Goal: Task Accomplishment & Management: Use online tool/utility

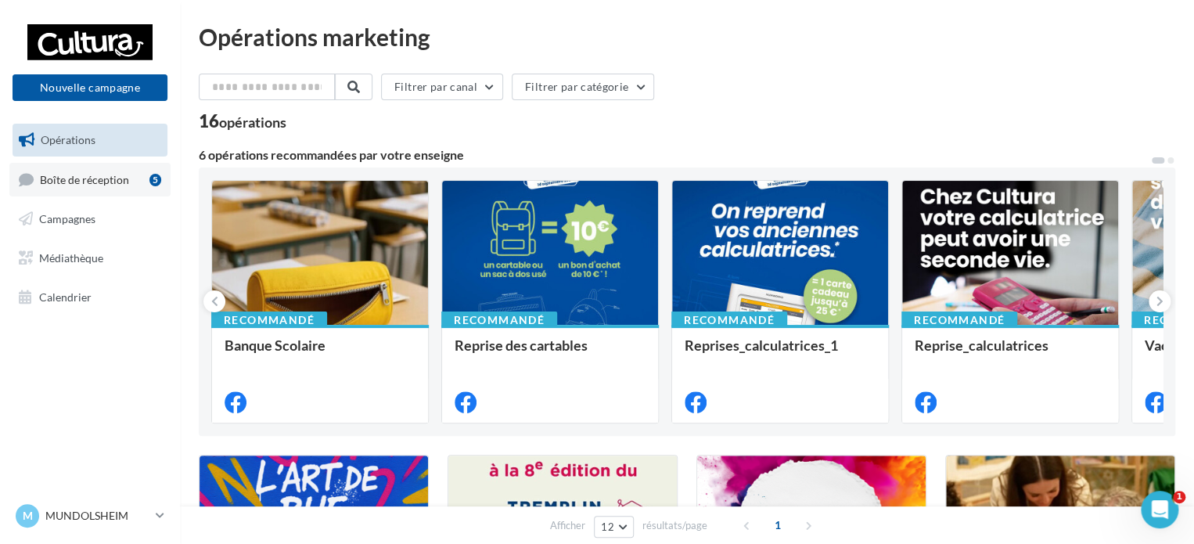
click at [121, 185] on span "Boîte de réception" at bounding box center [84, 178] width 89 height 13
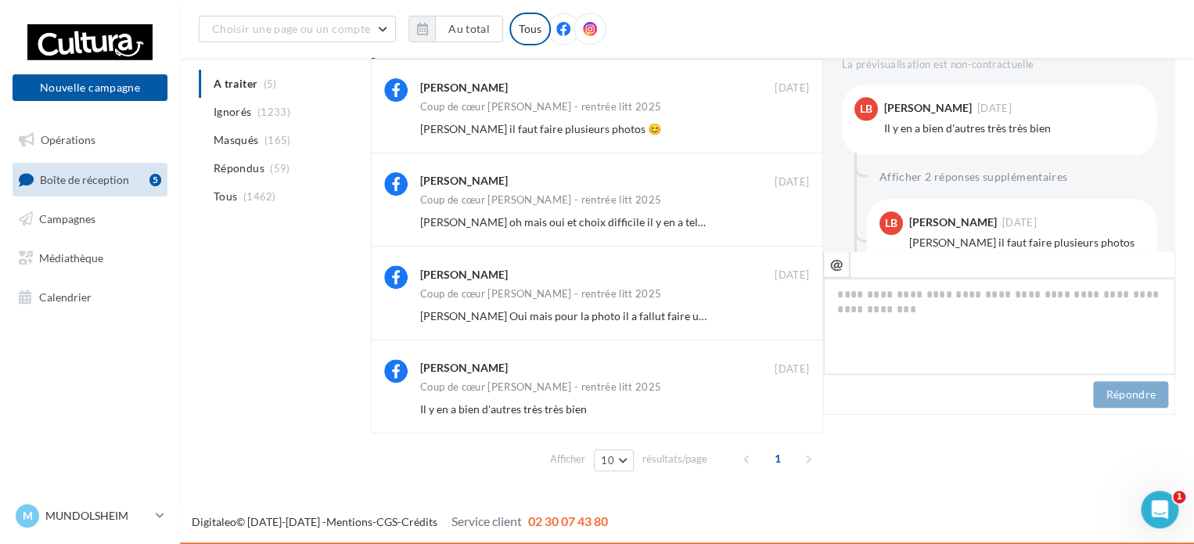
scroll to position [661, 0]
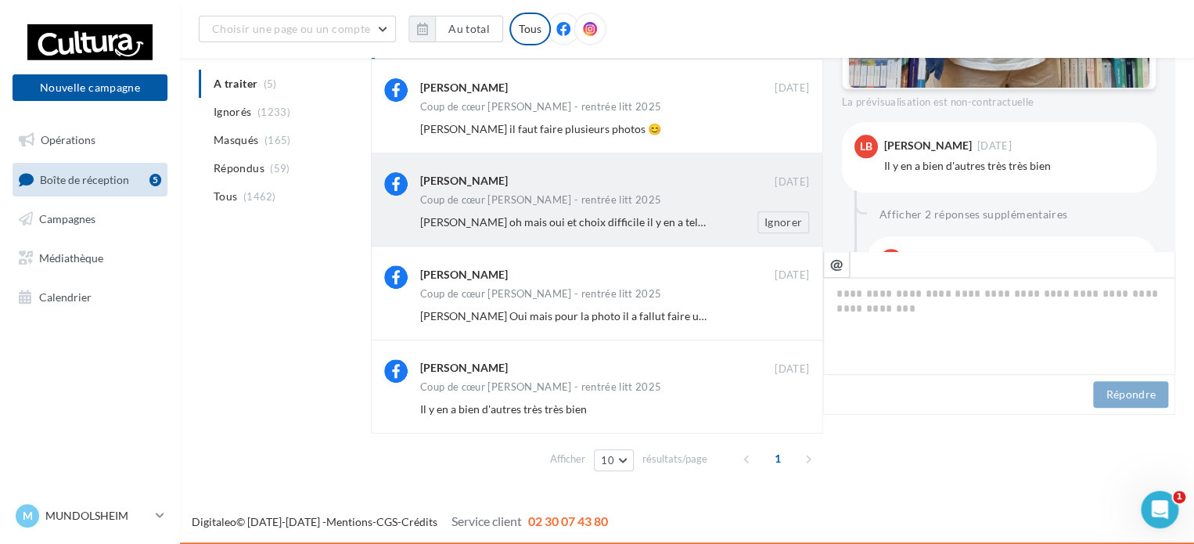
click at [710, 205] on div "Coup de cœur [PERSON_NAME] - rentrée litt 2025" at bounding box center [614, 201] width 389 height 13
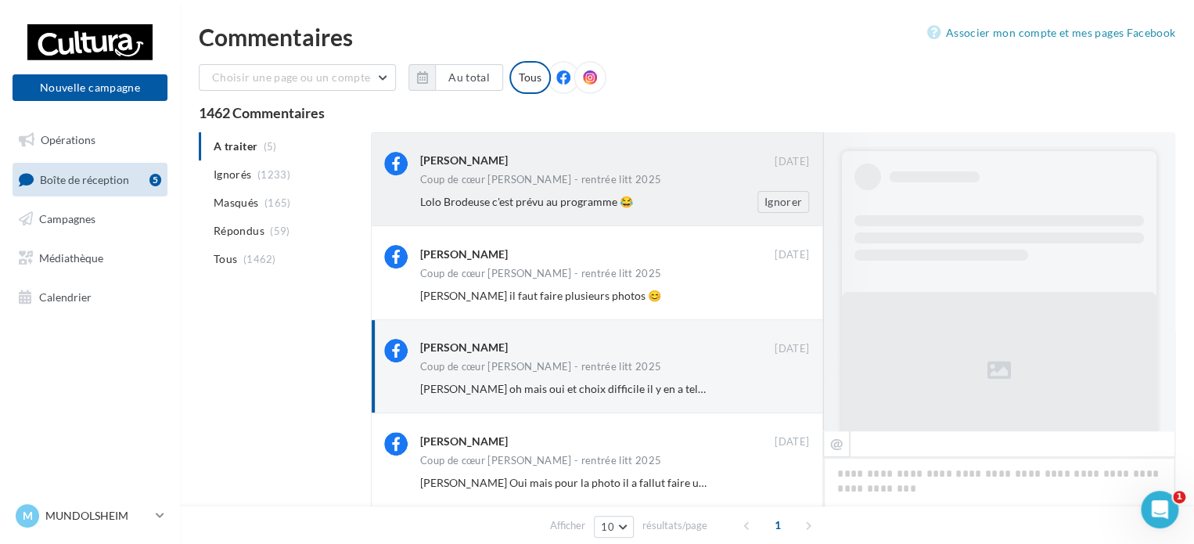
scroll to position [836, 0]
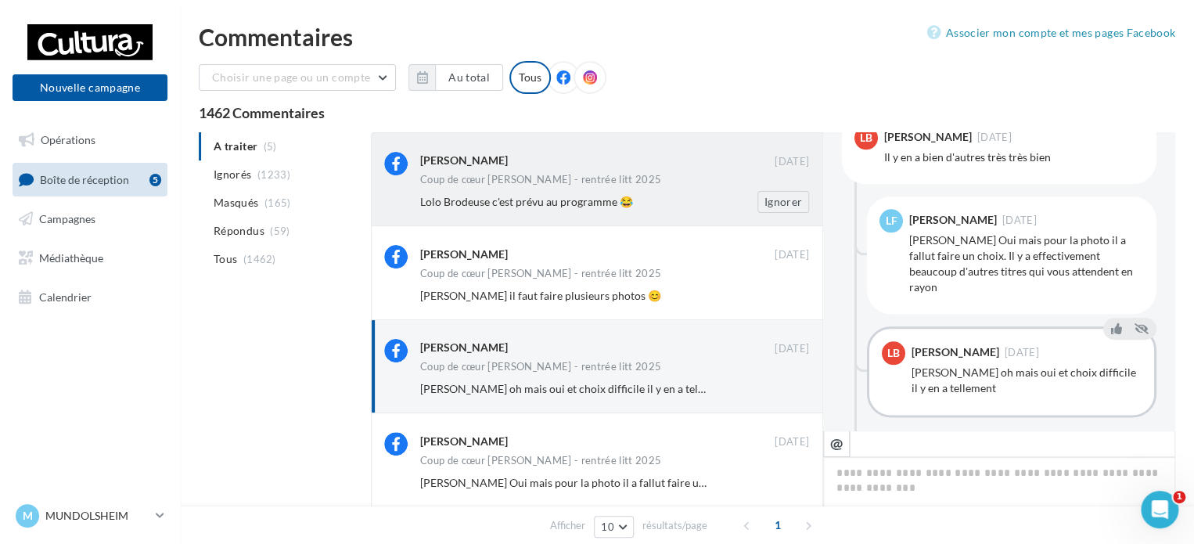
click at [690, 196] on div "Lolo Brodeuse c'est prévu au programme 😂" at bounding box center [563, 202] width 287 height 16
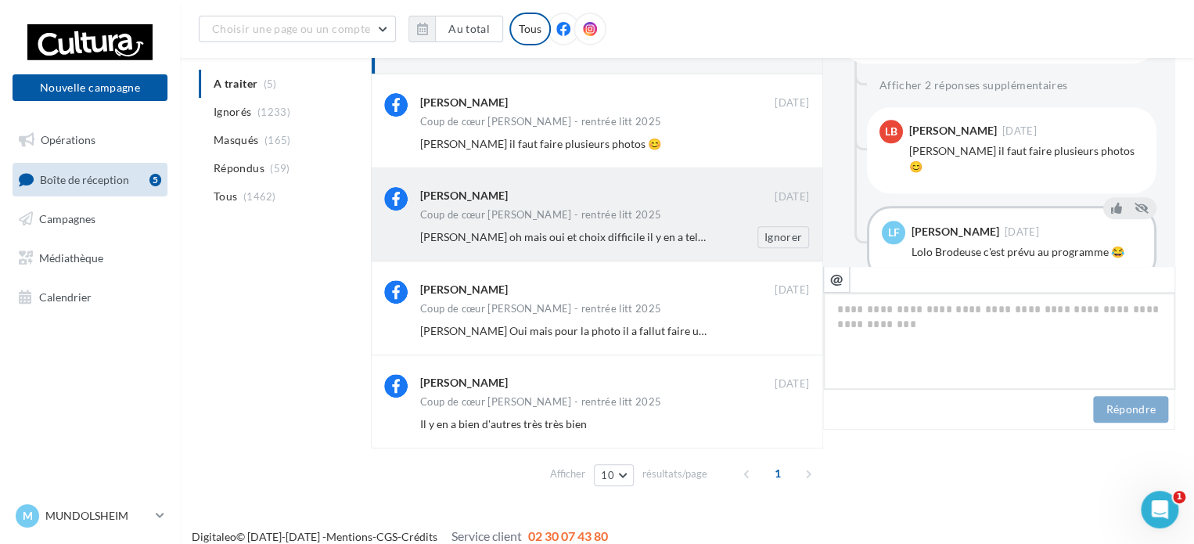
scroll to position [179, 0]
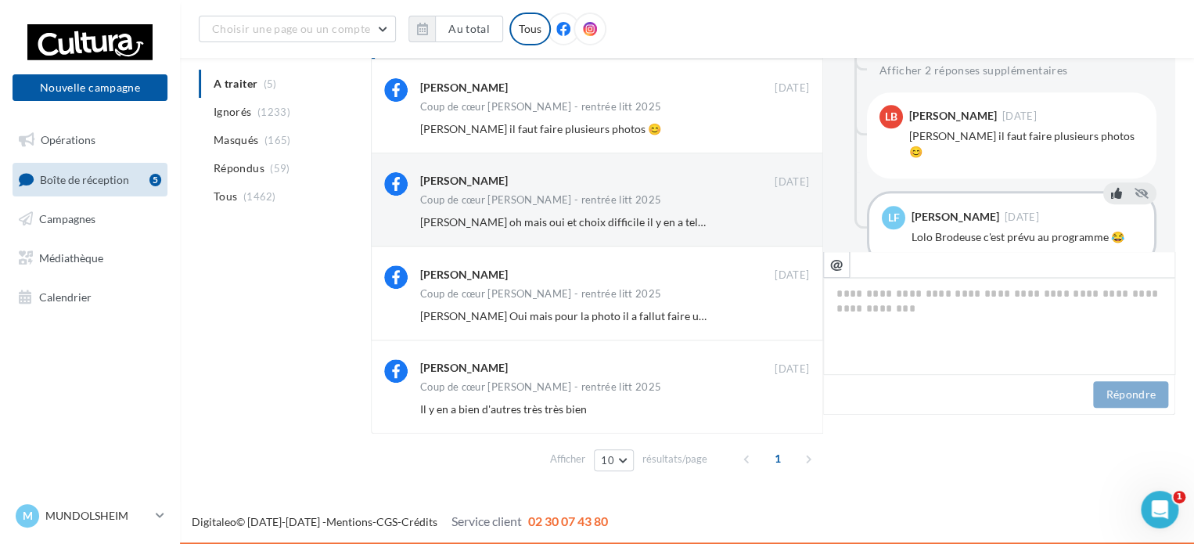
click at [1111, 188] on icon at bounding box center [1116, 193] width 11 height 11
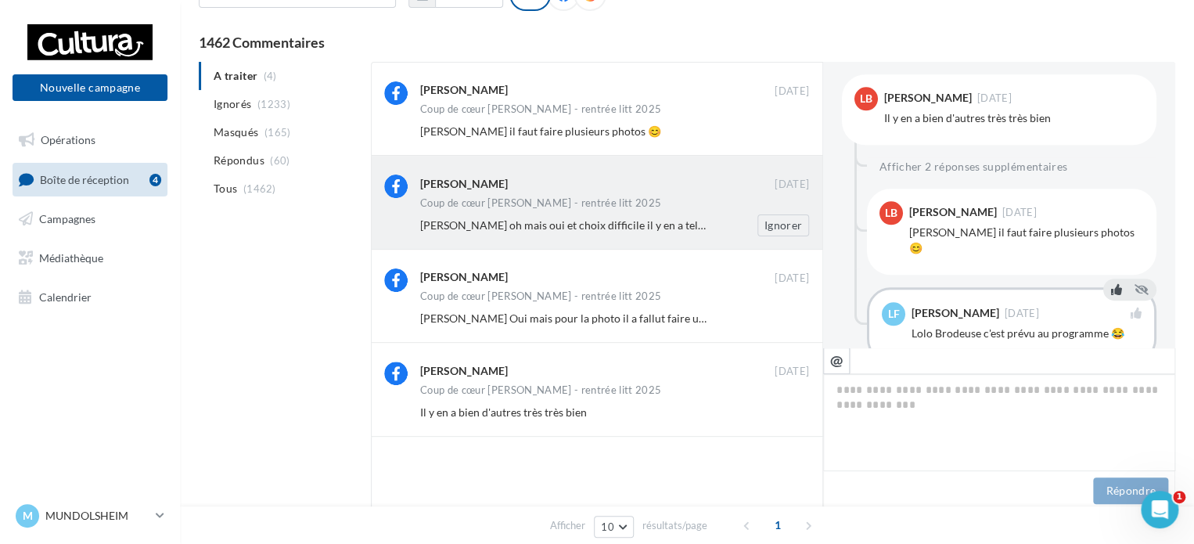
scroll to position [5, 0]
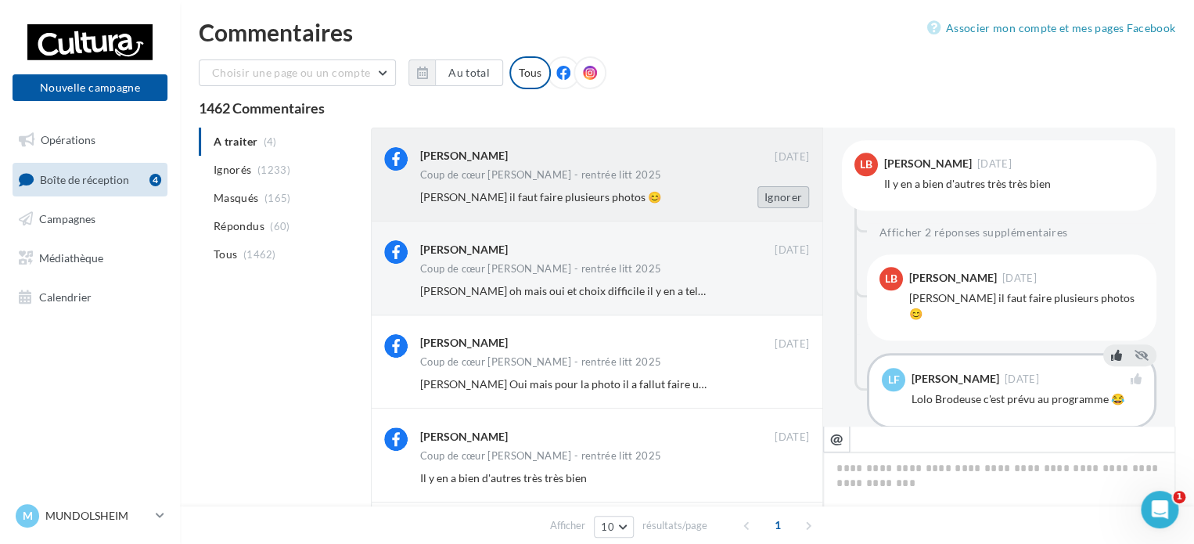
click at [779, 201] on button "Ignorer" at bounding box center [783, 197] width 52 height 22
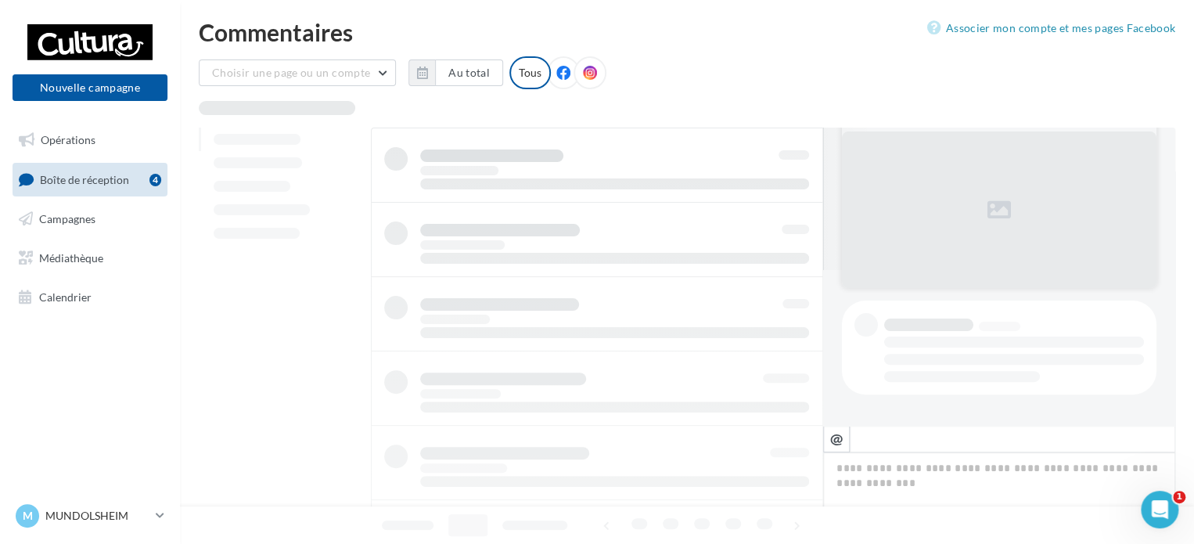
scroll to position [155, 0]
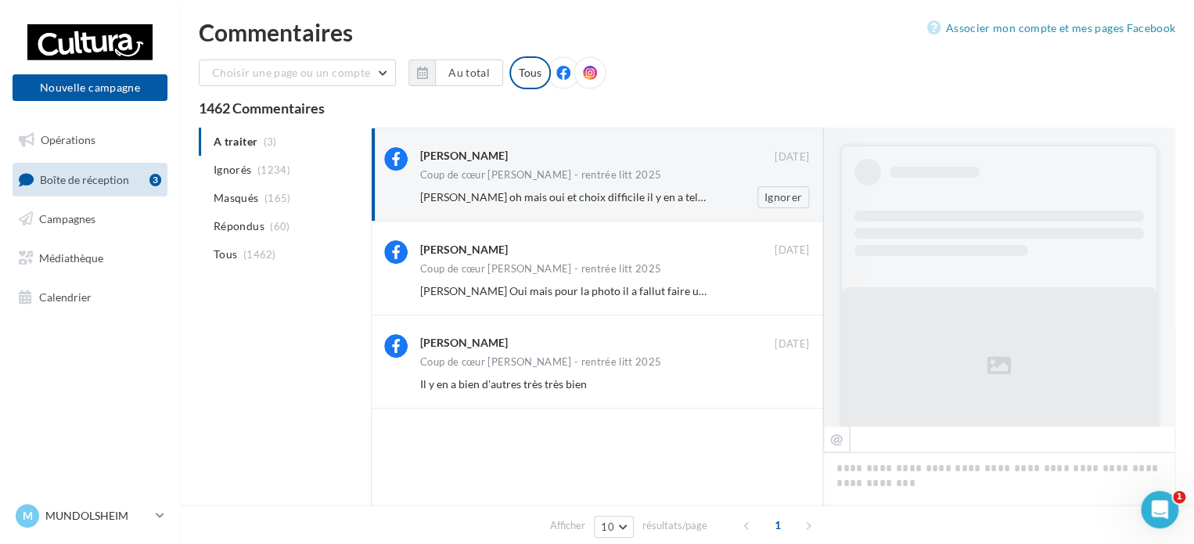
click at [742, 165] on div "Lolo Brodeuse" at bounding box center [597, 157] width 354 height 20
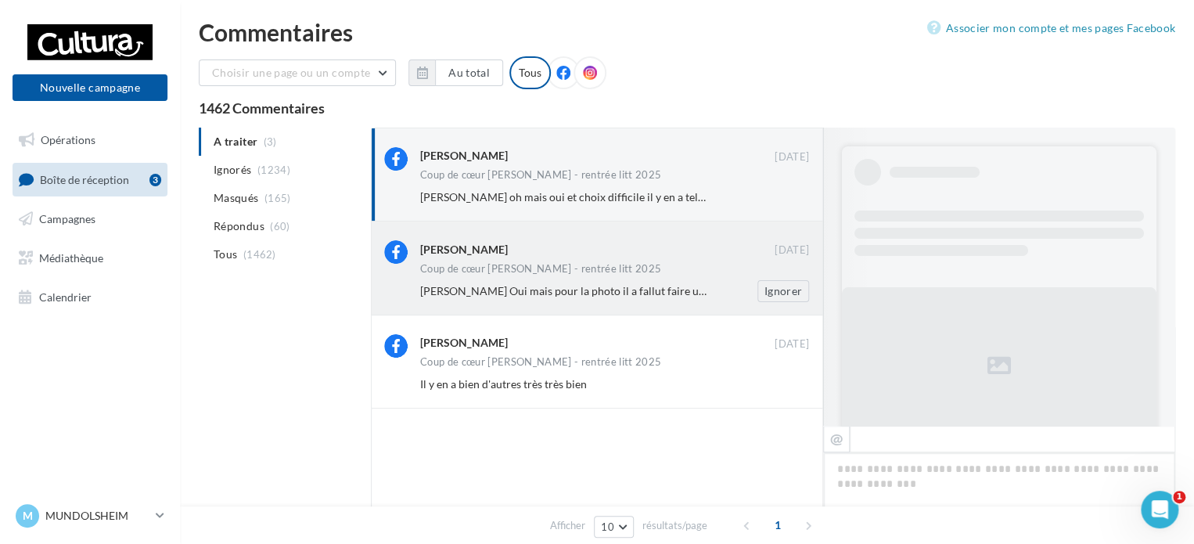
scroll to position [836, 0]
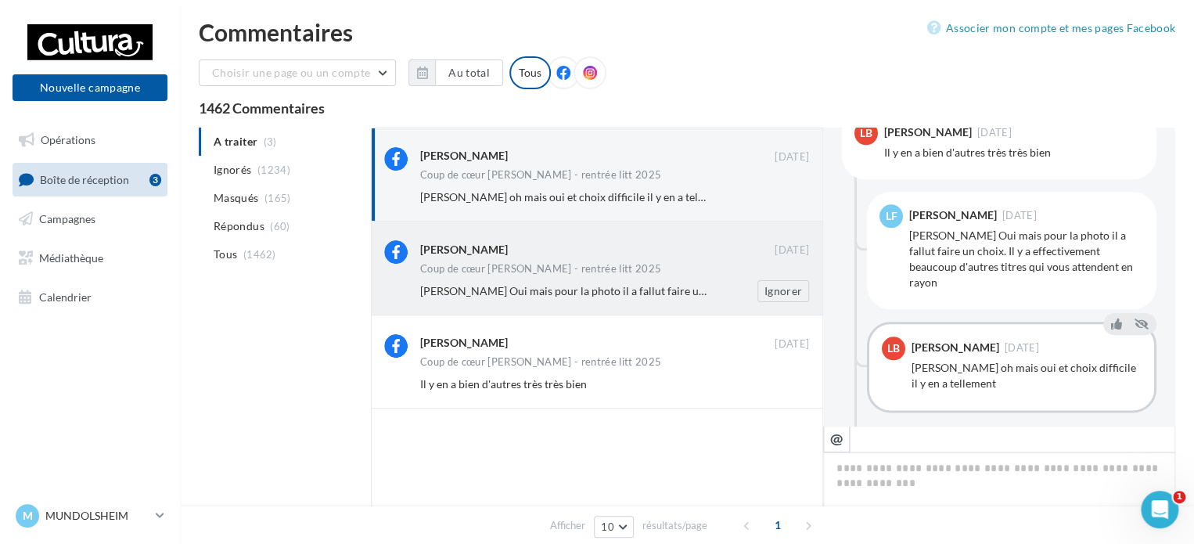
click at [732, 262] on div "Lucas Franchesquin 22 août Coup de cœur Lucas - rentrée litt 2025 Lolo Brodeuse…" at bounding box center [614, 270] width 389 height 61
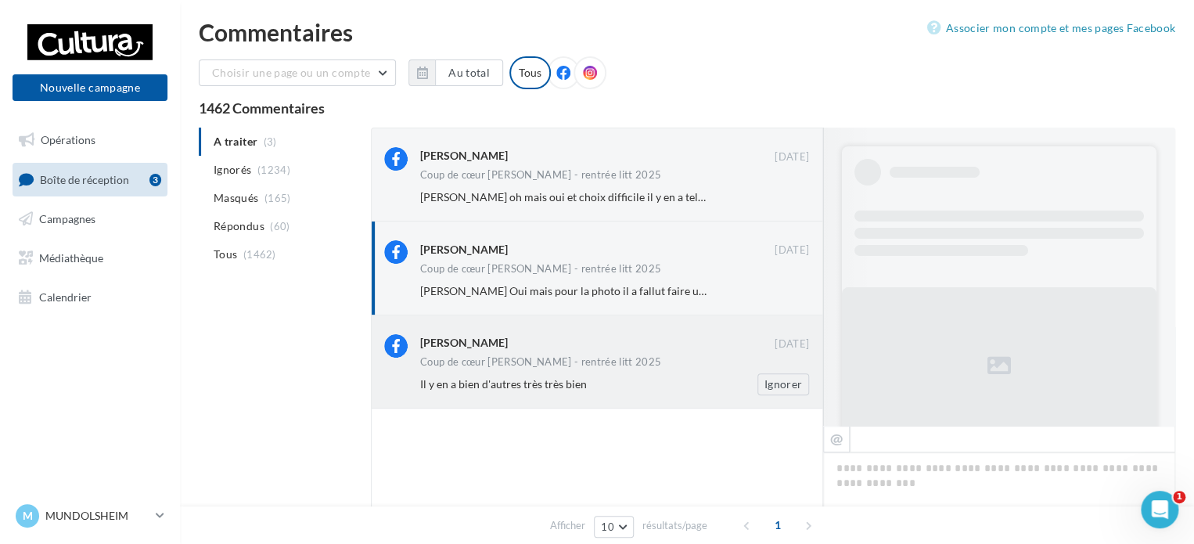
click at [713, 343] on div "Lolo Brodeuse" at bounding box center [597, 342] width 354 height 16
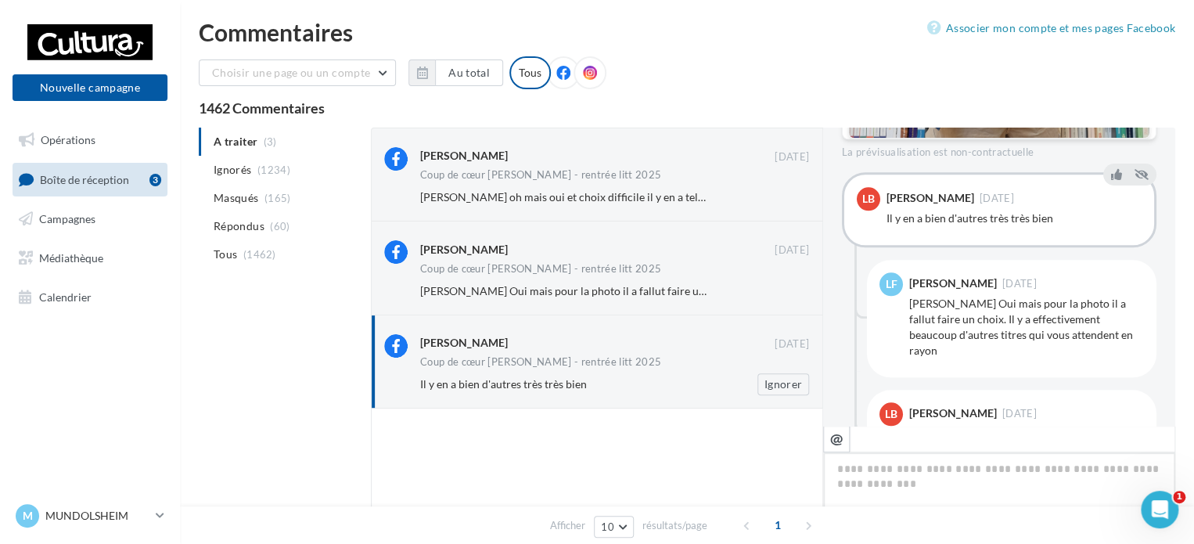
scroll to position [83, 0]
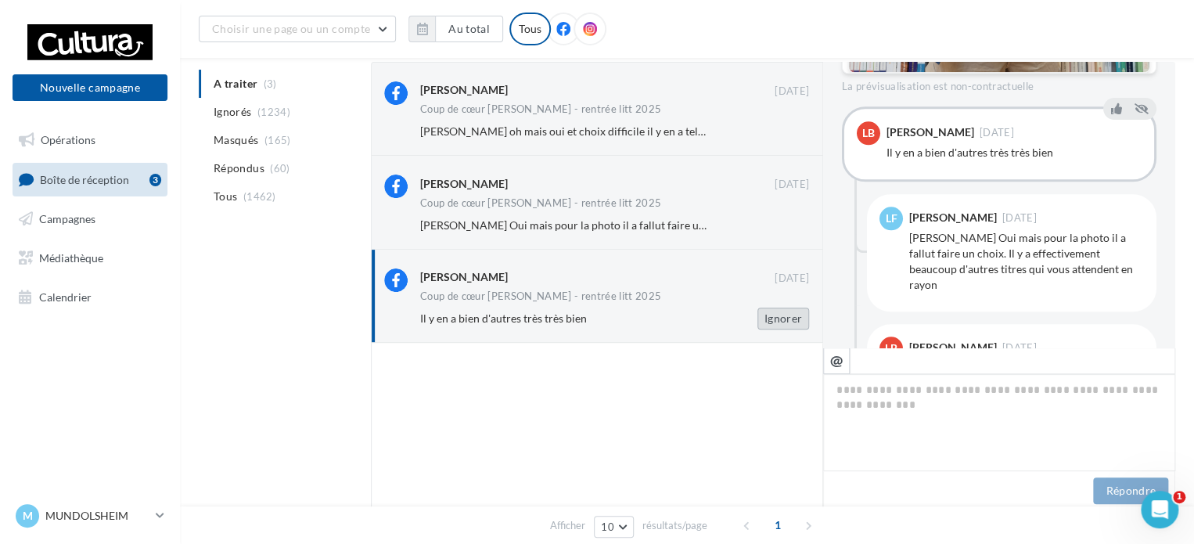
click at [773, 318] on button "Ignorer" at bounding box center [783, 319] width 52 height 22
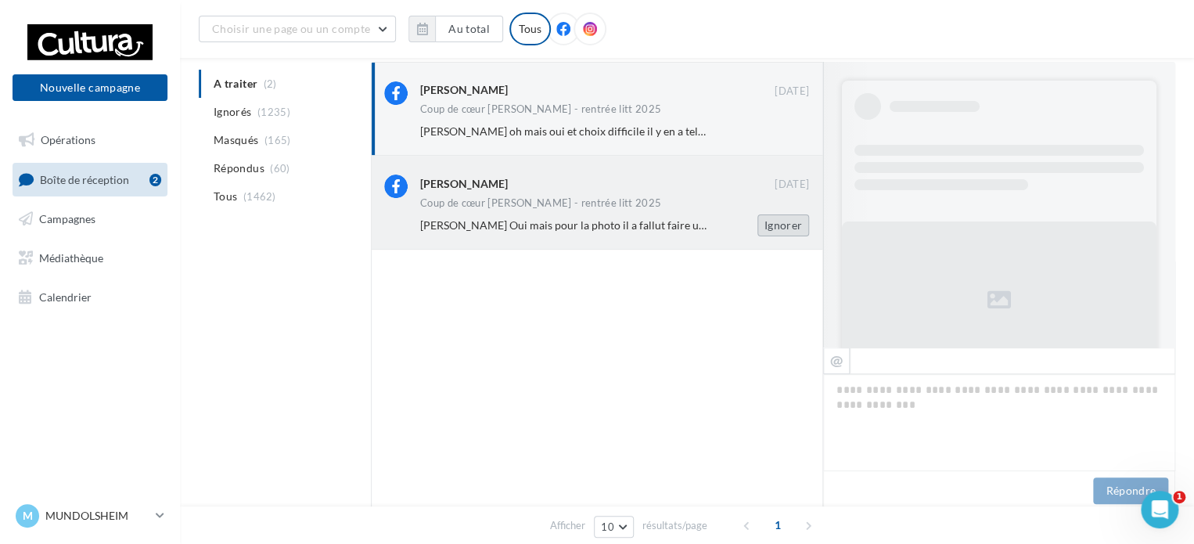
click at [764, 220] on button "Ignorer" at bounding box center [783, 225] width 52 height 22
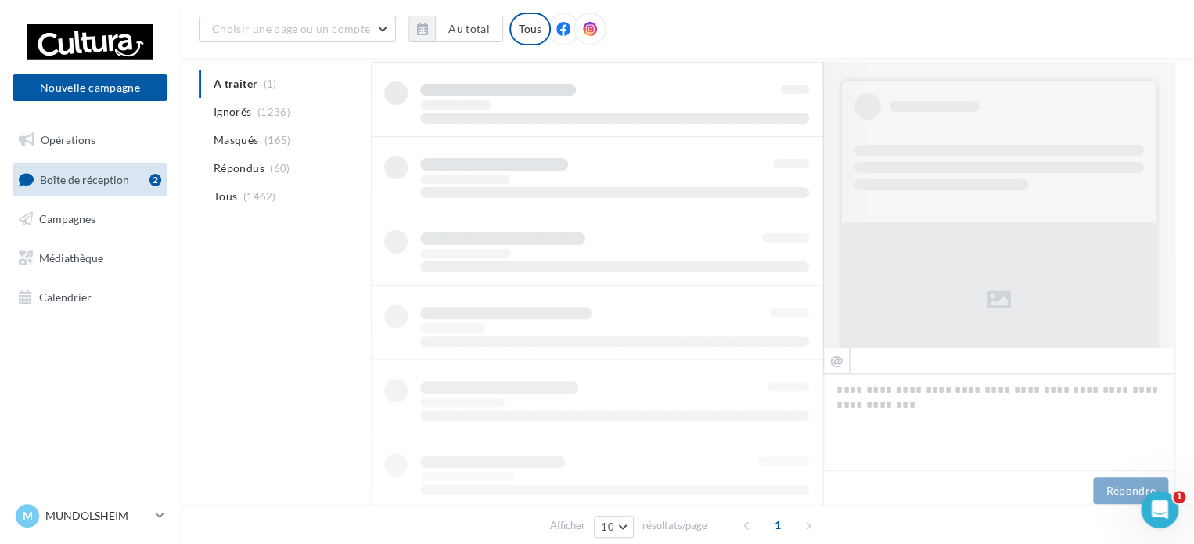
scroll to position [84, 0]
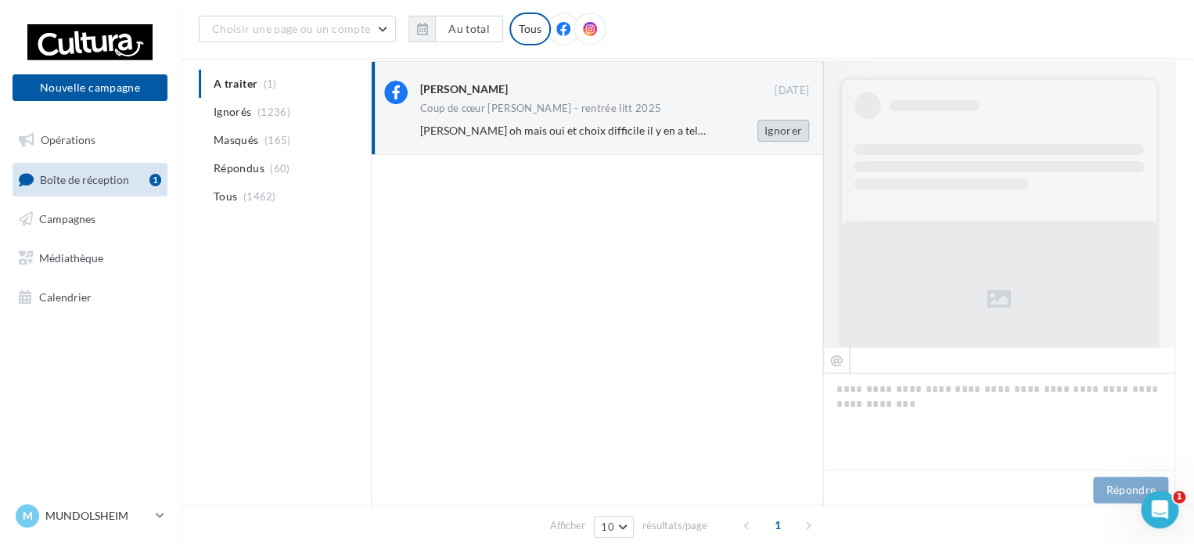
click at [767, 138] on button "Ignorer" at bounding box center [783, 131] width 52 height 22
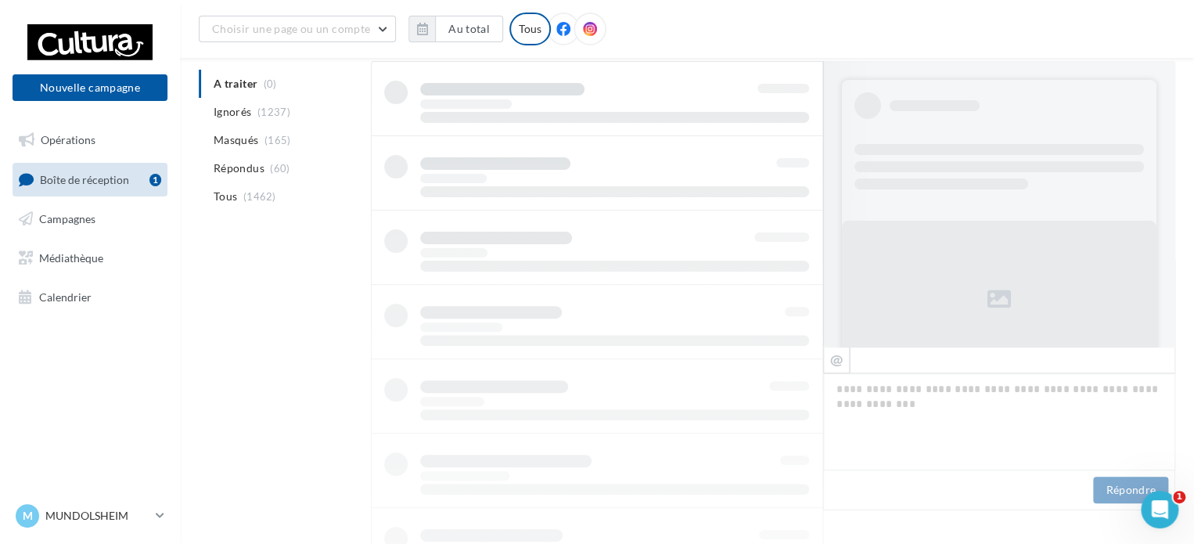
scroll to position [25, 0]
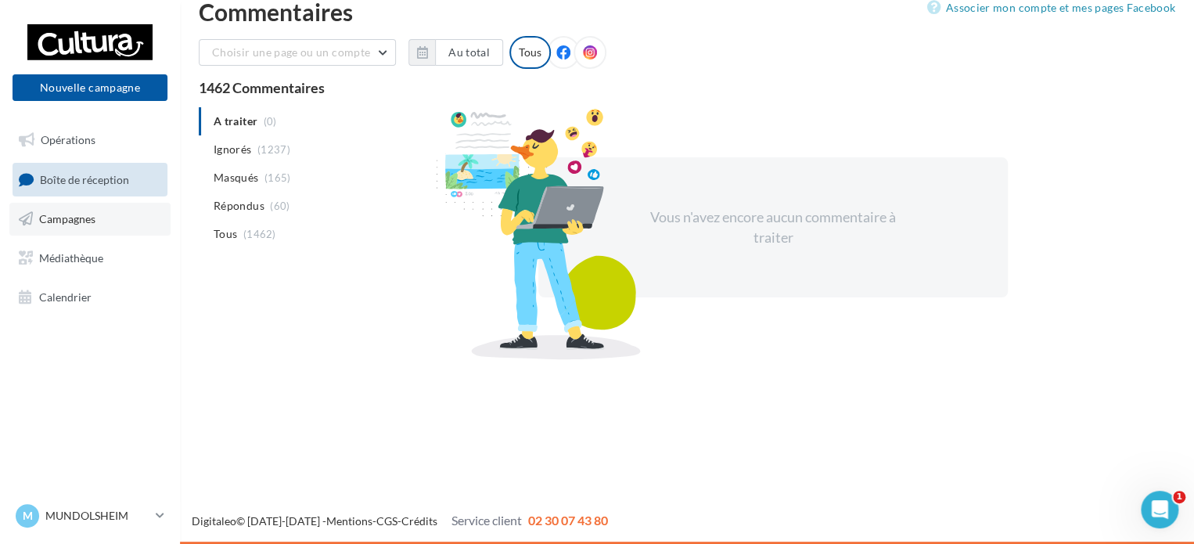
click at [99, 221] on link "Campagnes" at bounding box center [89, 219] width 161 height 33
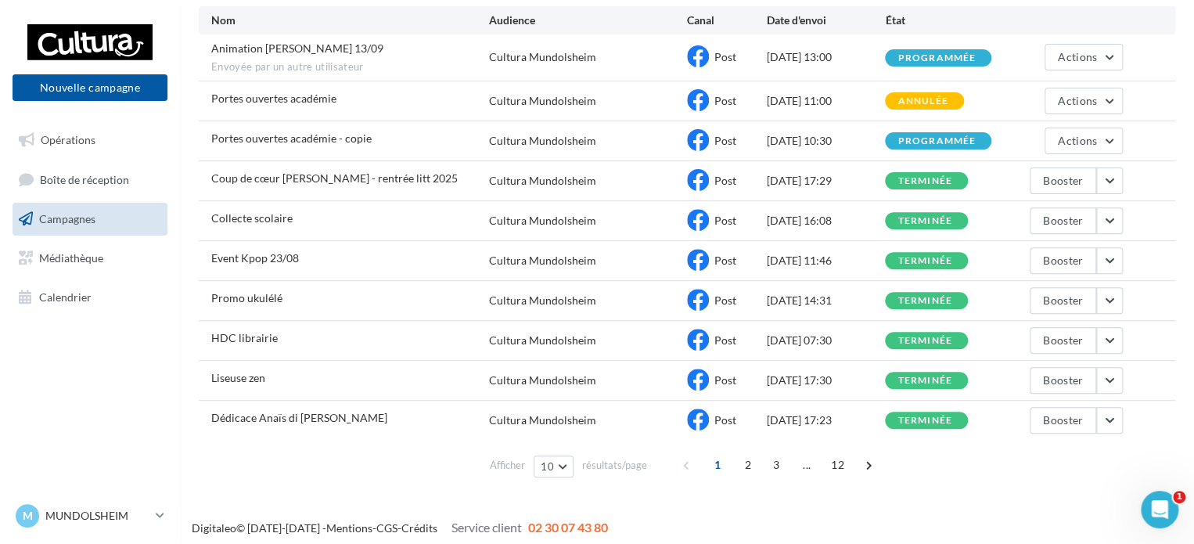
scroll to position [175, 0]
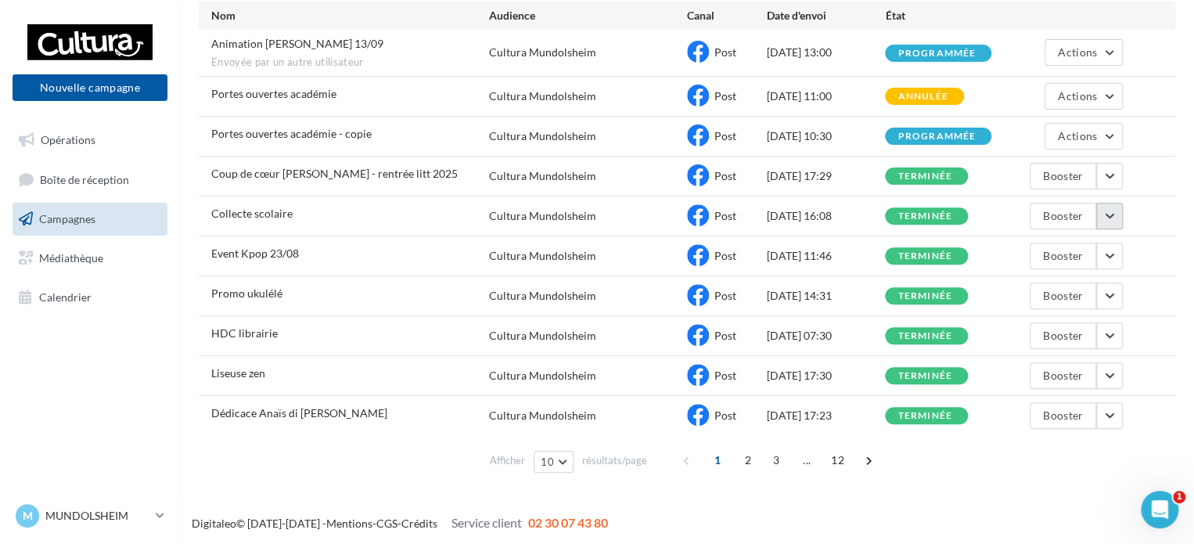
click at [1111, 212] on button "button" at bounding box center [1109, 216] width 27 height 27
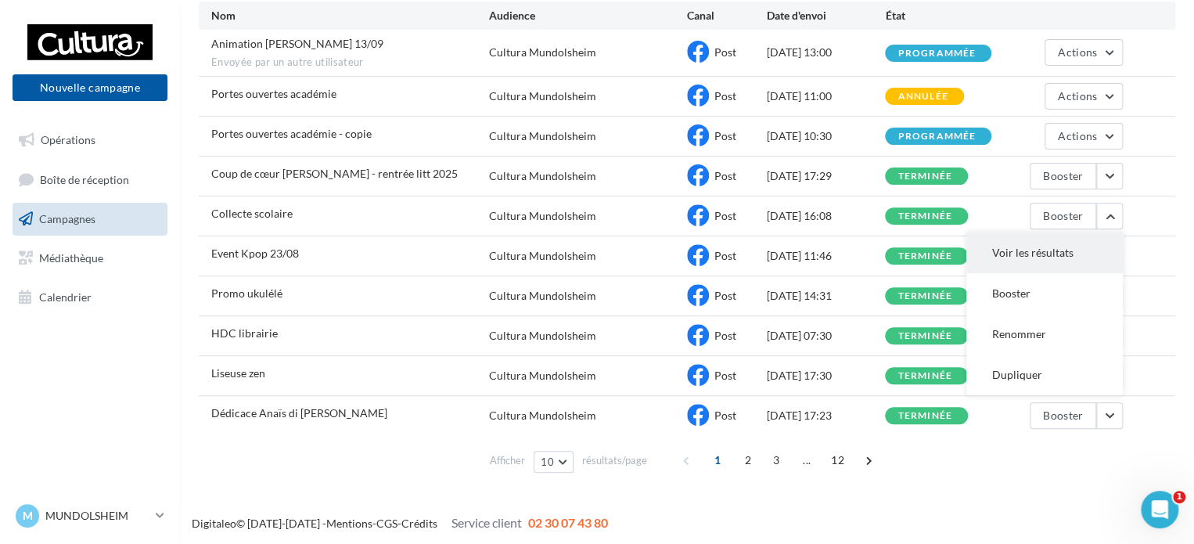
click at [1074, 243] on button "Voir les résultats" at bounding box center [1044, 252] width 156 height 41
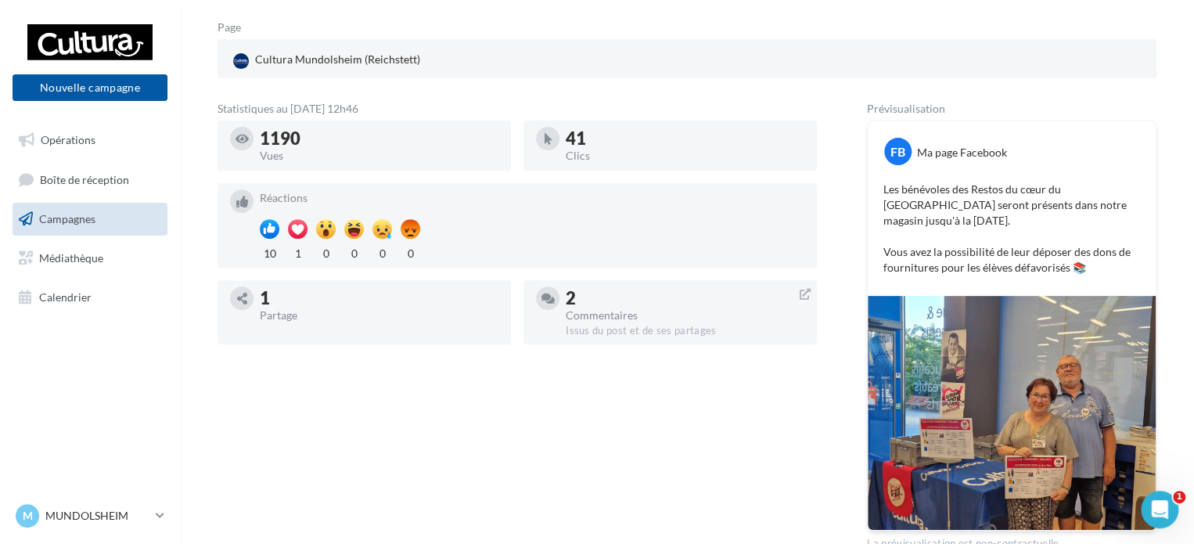
scroll to position [235, 0]
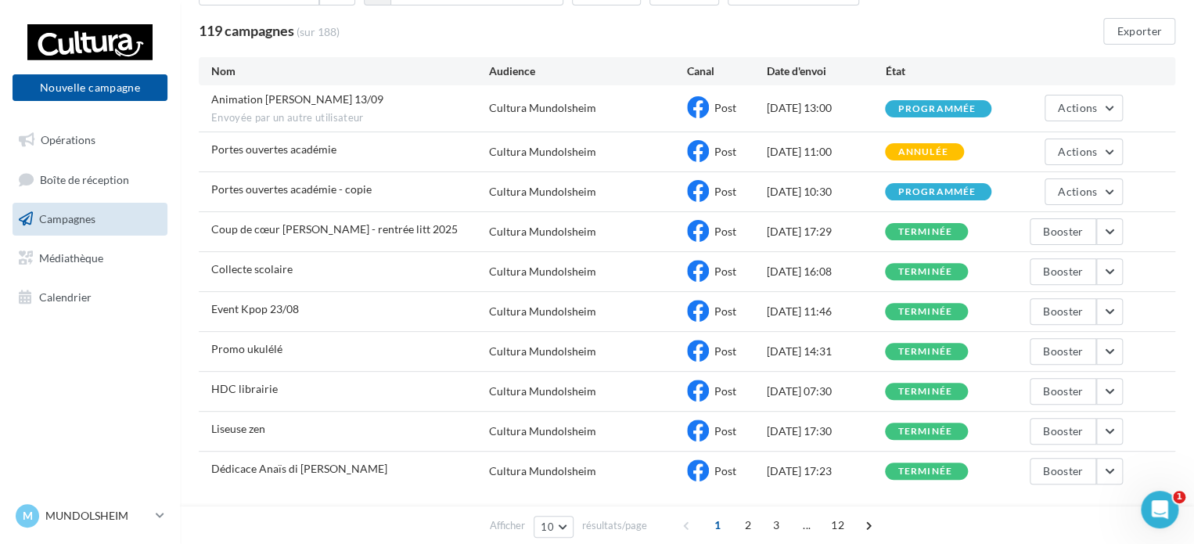
scroll to position [19, 0]
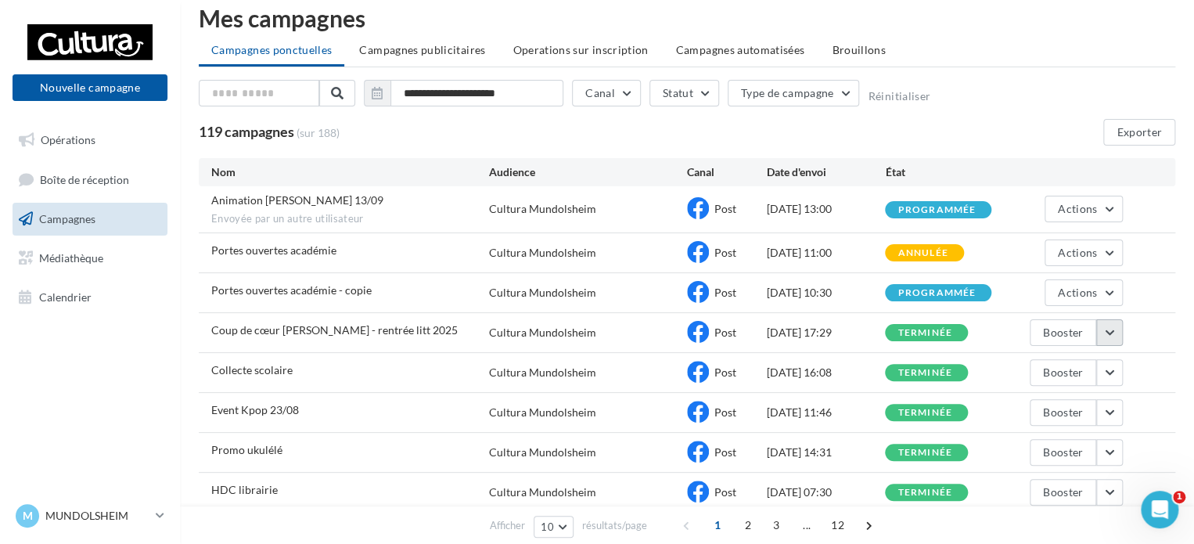
click at [1114, 340] on button "button" at bounding box center [1109, 332] width 27 height 27
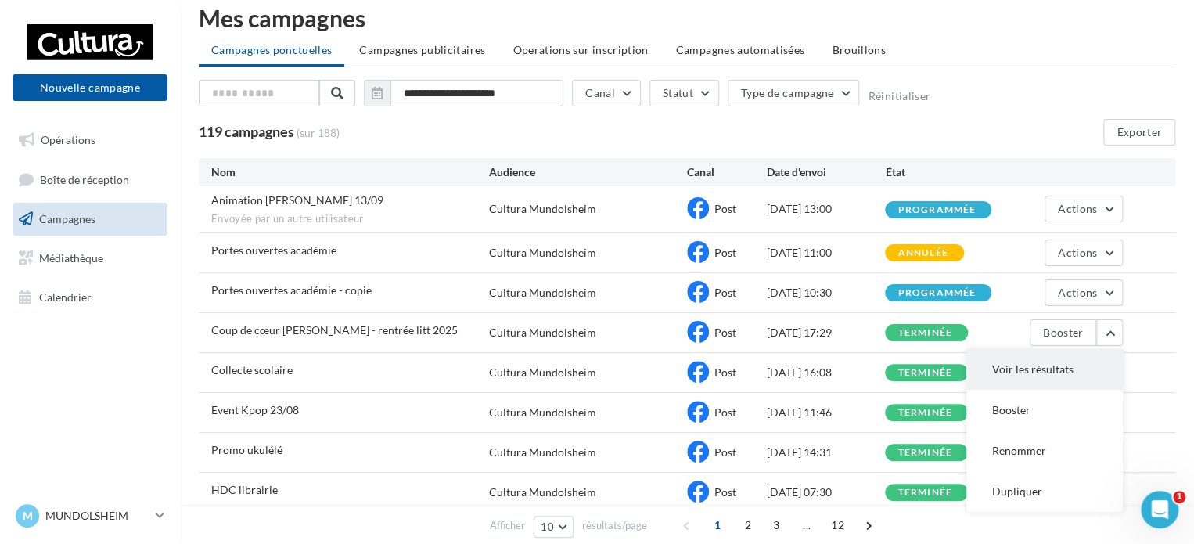
click at [1095, 367] on button "Voir les résultats" at bounding box center [1044, 369] width 156 height 41
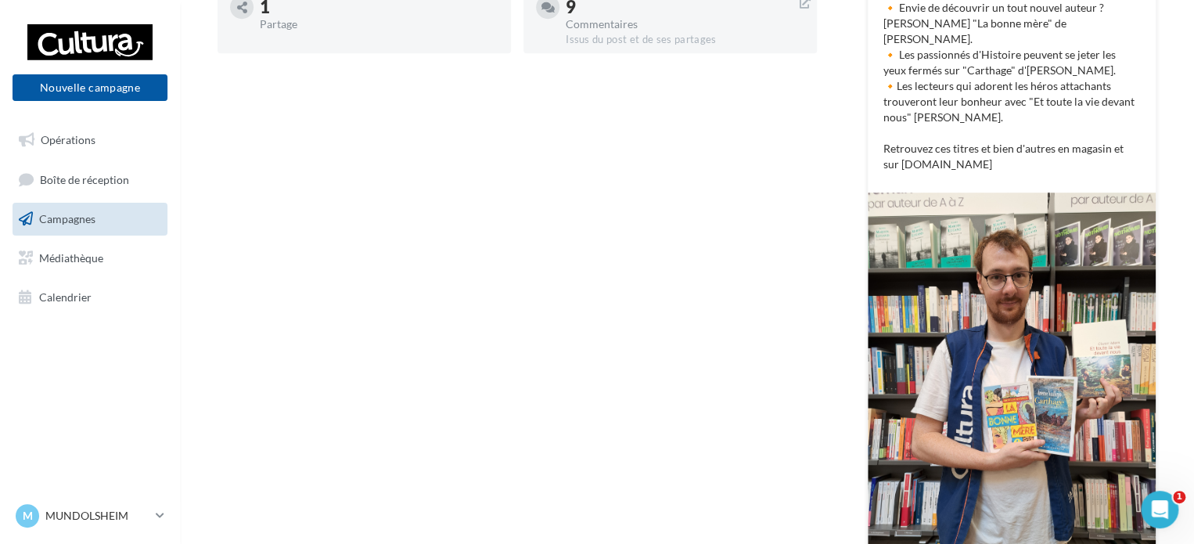
scroll to position [350, 0]
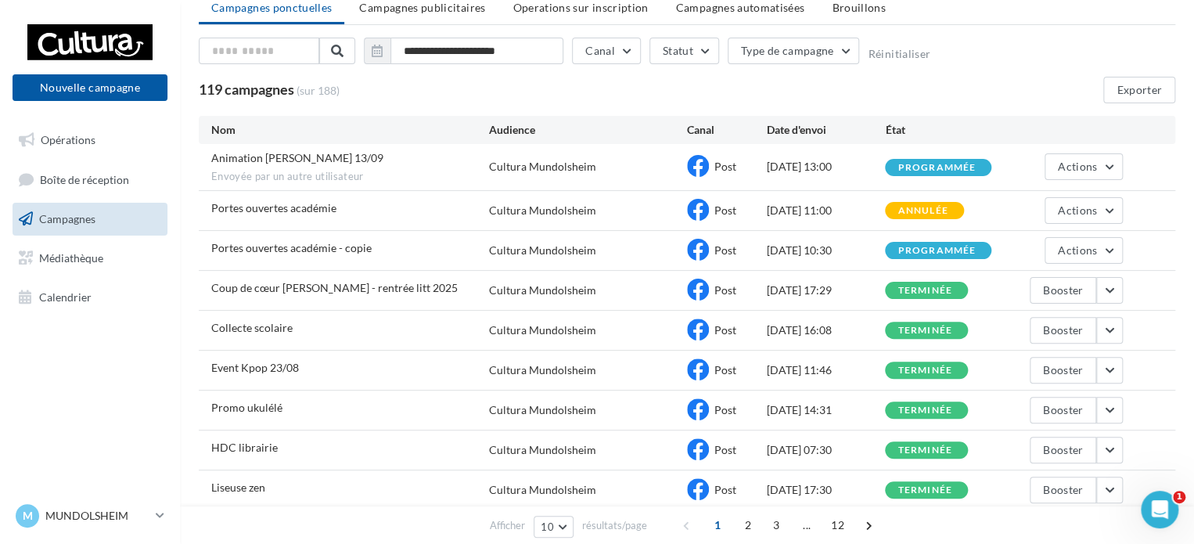
scroll to position [97, 0]
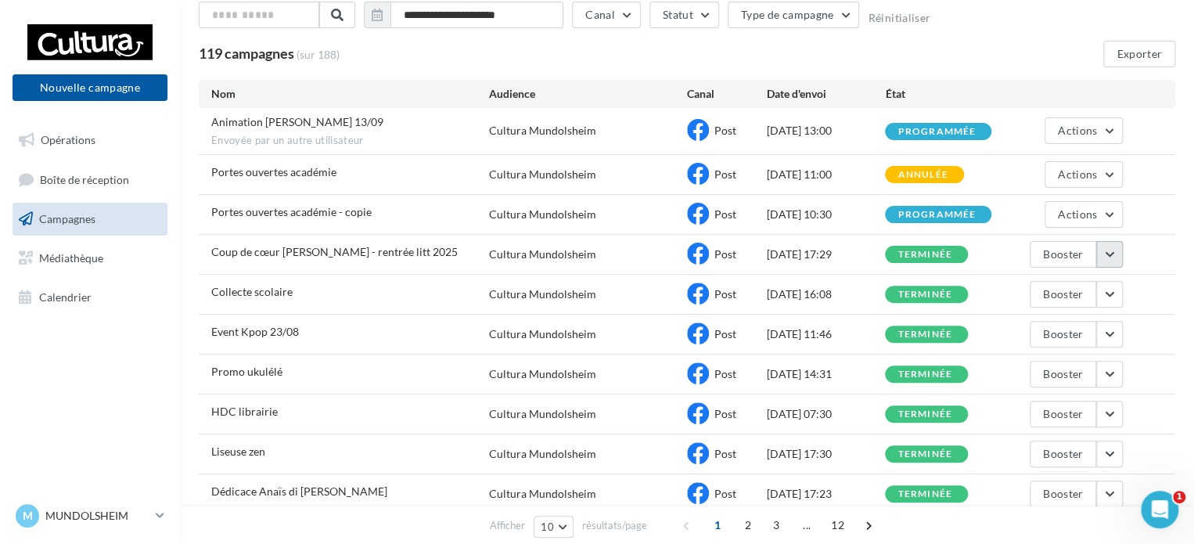
click at [1116, 257] on button "button" at bounding box center [1109, 254] width 27 height 27
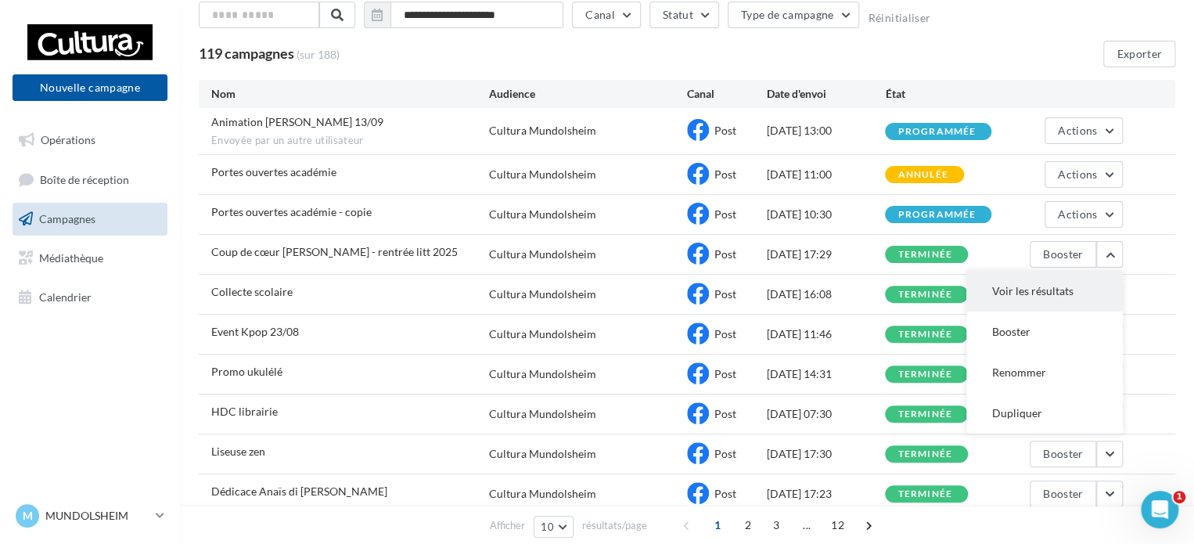
click at [1034, 293] on button "Voir les résultats" at bounding box center [1044, 291] width 156 height 41
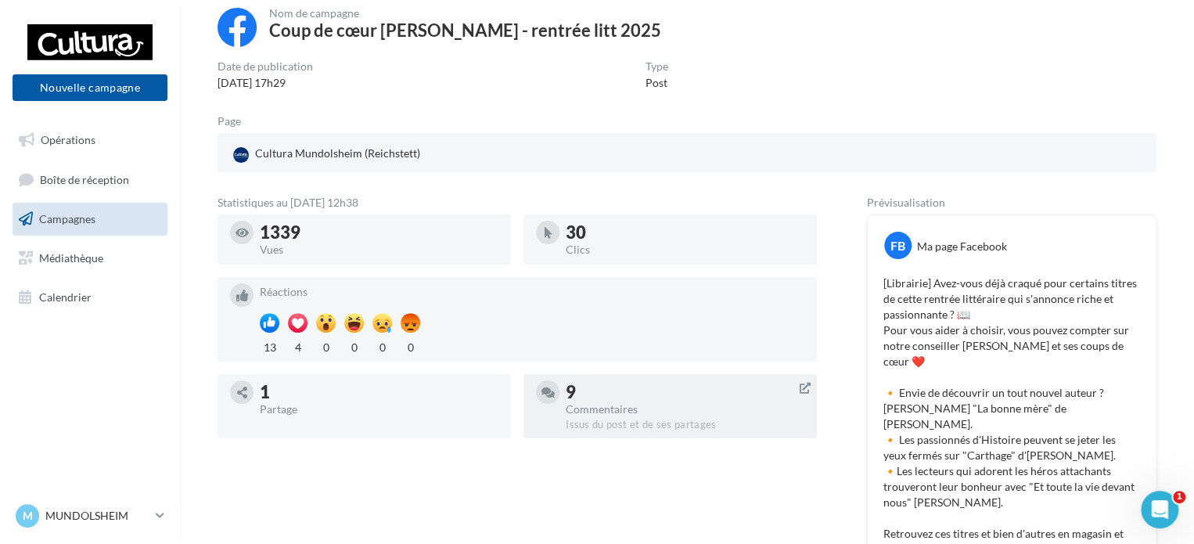
click at [604, 387] on div "9" at bounding box center [685, 391] width 239 height 17
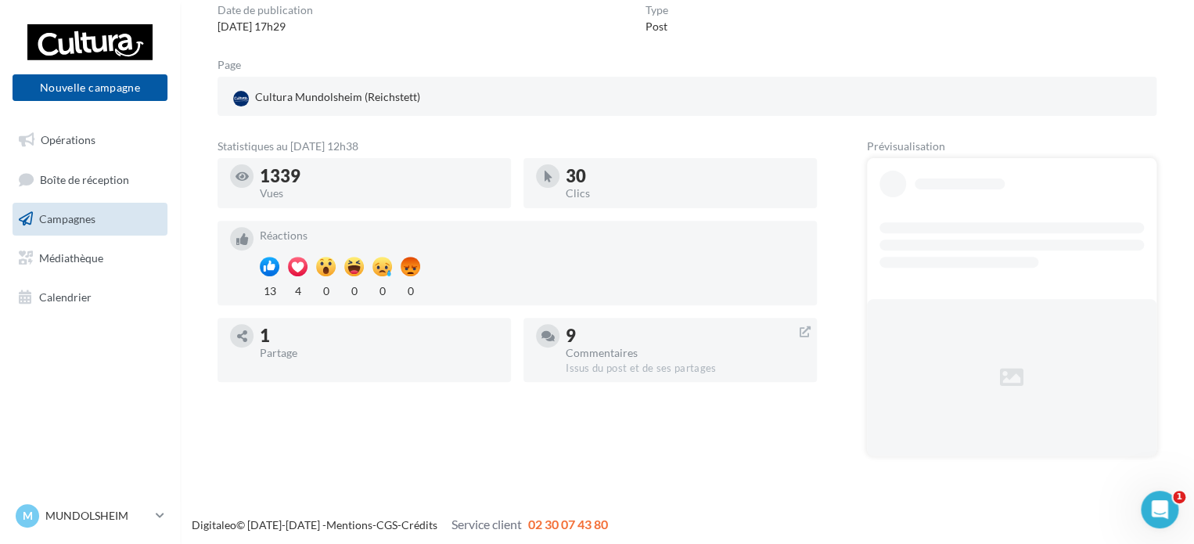
scroll to position [156, 0]
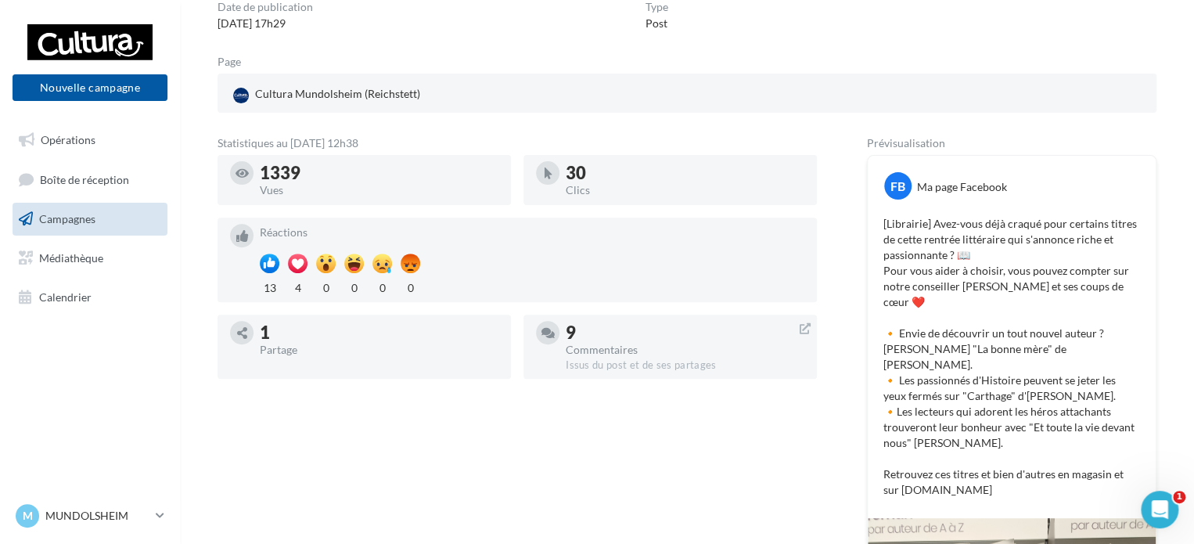
click at [243, 333] on icon at bounding box center [242, 333] width 10 height 12
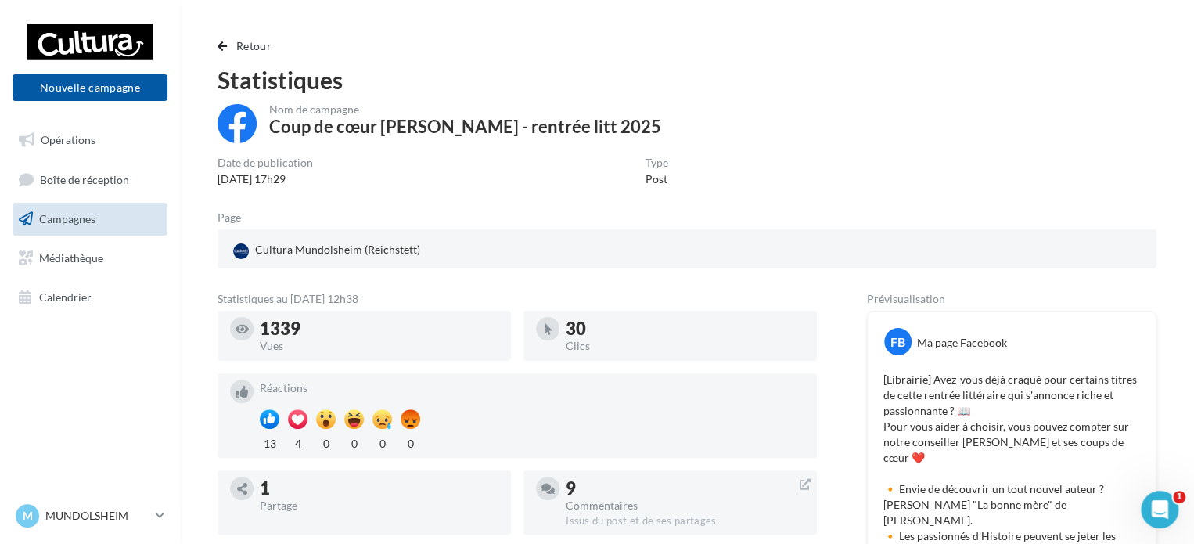
scroll to position [0, 0]
